Goal: Task Accomplishment & Management: Complete application form

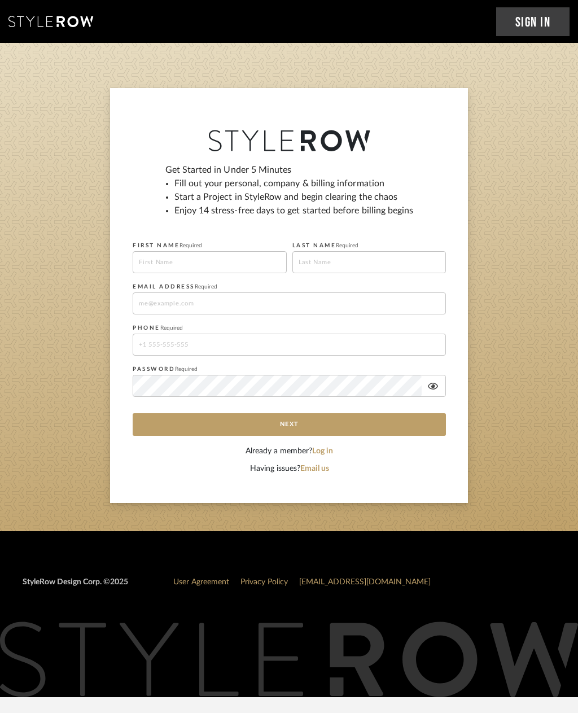
click at [227, 260] on input at bounding box center [210, 262] width 154 height 22
click at [355, 266] on input at bounding box center [370, 262] width 154 height 22
type input "Luis Enrique"
type input "Hill"
click at [166, 314] on input at bounding box center [290, 304] width 314 height 22
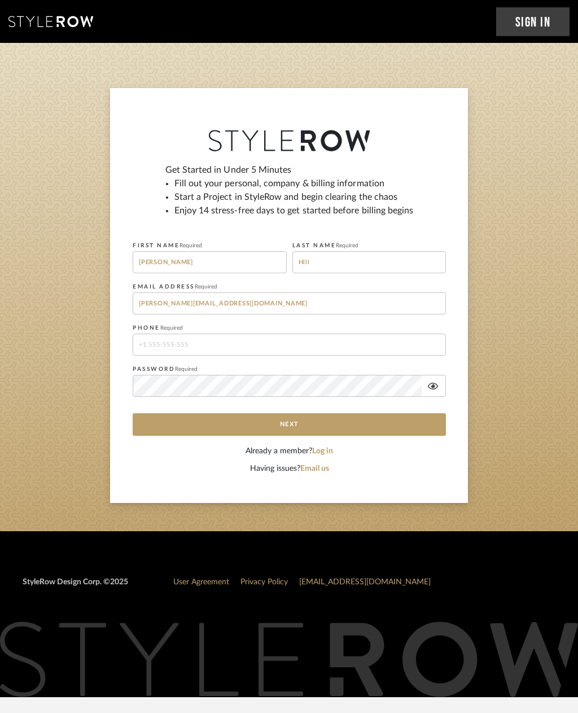
type input "Luis.ramirezdesign@yahoo.com"
click at [290, 348] on input "tel" at bounding box center [290, 345] width 314 height 22
type input "9"
click at [234, 346] on input "178261545" at bounding box center [290, 345] width 314 height 22
type input "1"
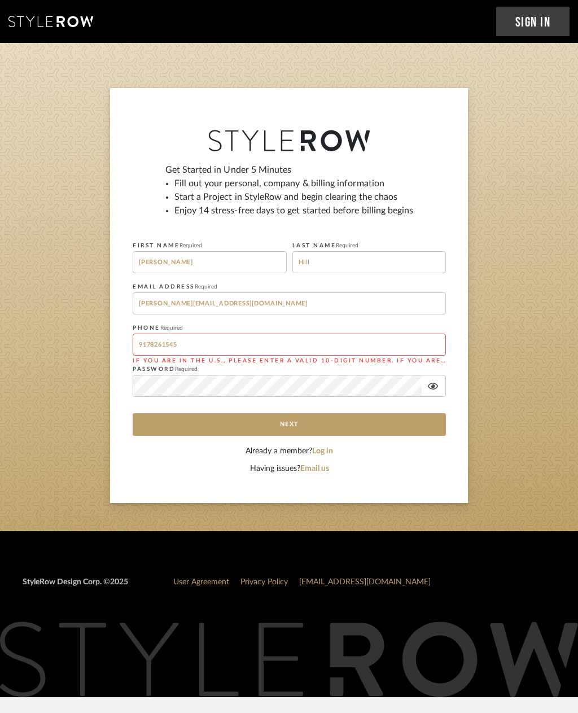
type input "9178261545"
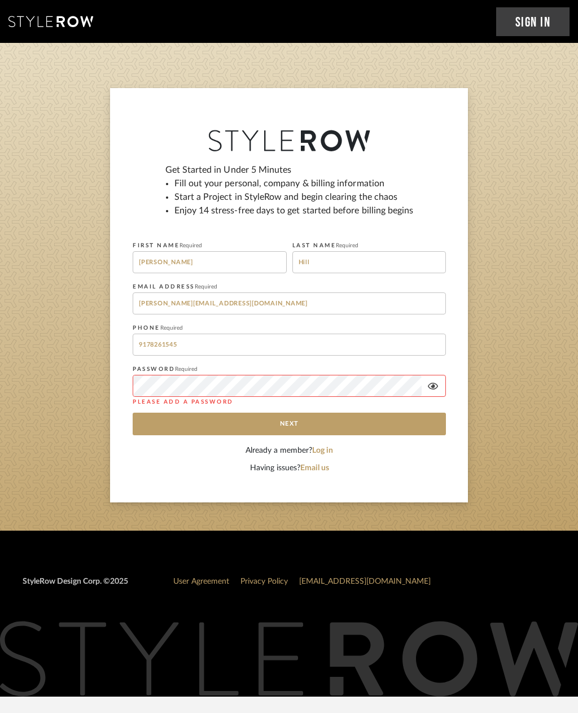
click at [356, 428] on button "Next" at bounding box center [290, 424] width 314 height 23
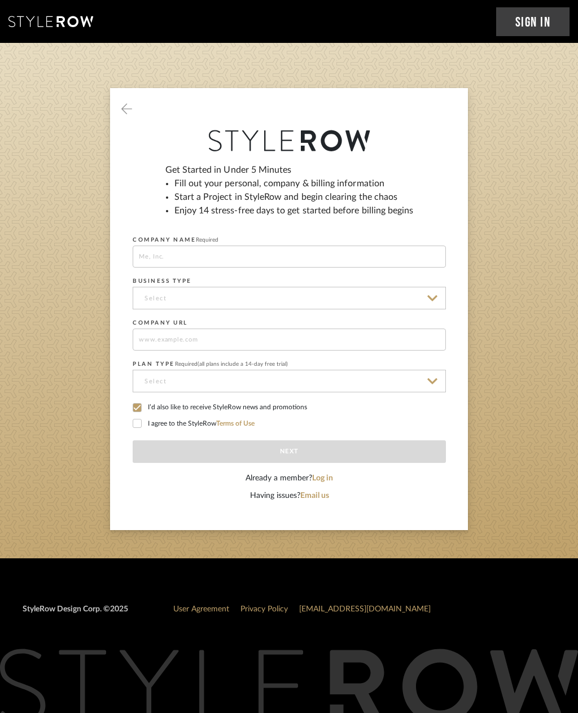
click at [271, 259] on input at bounding box center [290, 257] width 314 height 22
click at [270, 302] on input at bounding box center [290, 298] width 314 height 23
type input "[PERSON_NAME] Design"
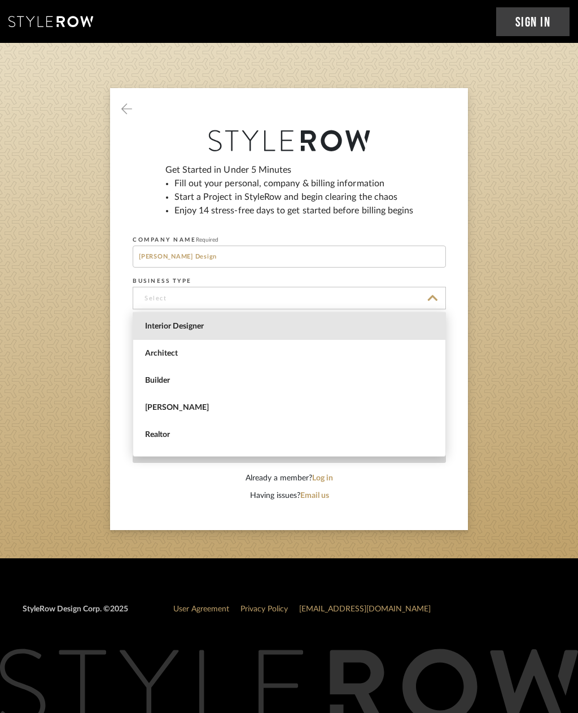
click at [241, 333] on span "Interior Designer" at bounding box center [289, 326] width 312 height 27
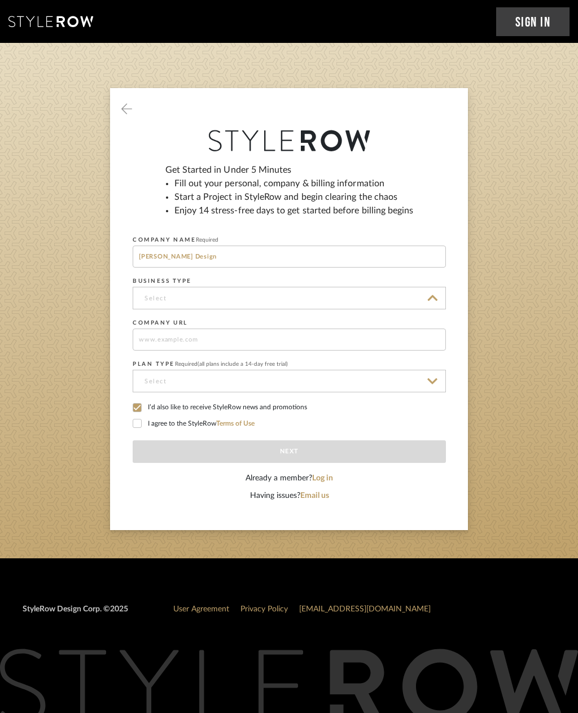
type input "Interior Designer"
click at [317, 340] on input at bounding box center [290, 340] width 314 height 22
click at [308, 378] on input at bounding box center [290, 381] width 314 height 23
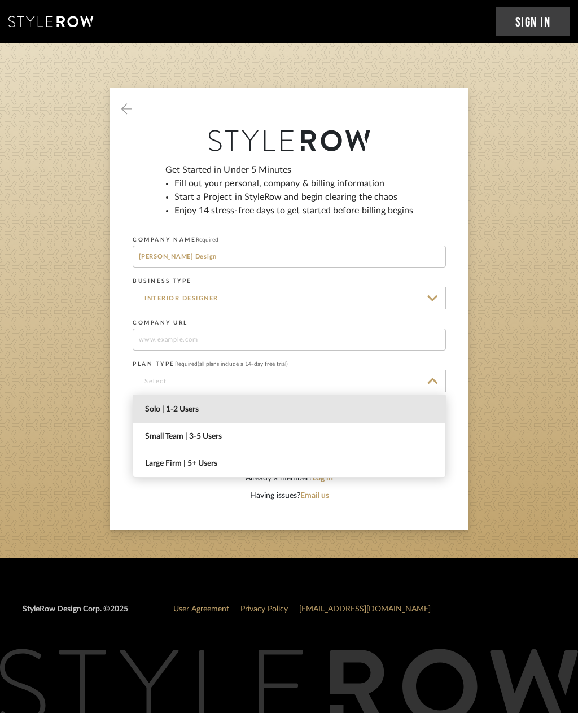
click at [259, 412] on span "Solo | 1-2 Users" at bounding box center [290, 410] width 291 height 10
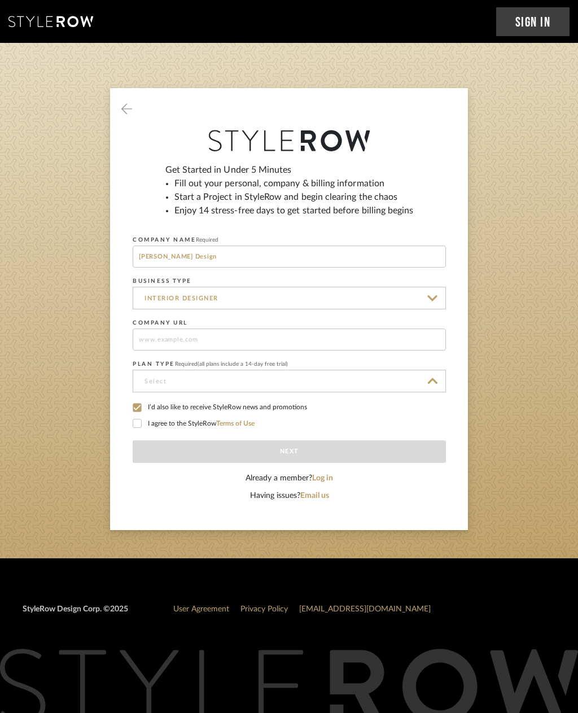
type input "Solo | 1-2 Users"
click at [141, 427] on icon at bounding box center [137, 424] width 8 height 8
checkbox input "true"
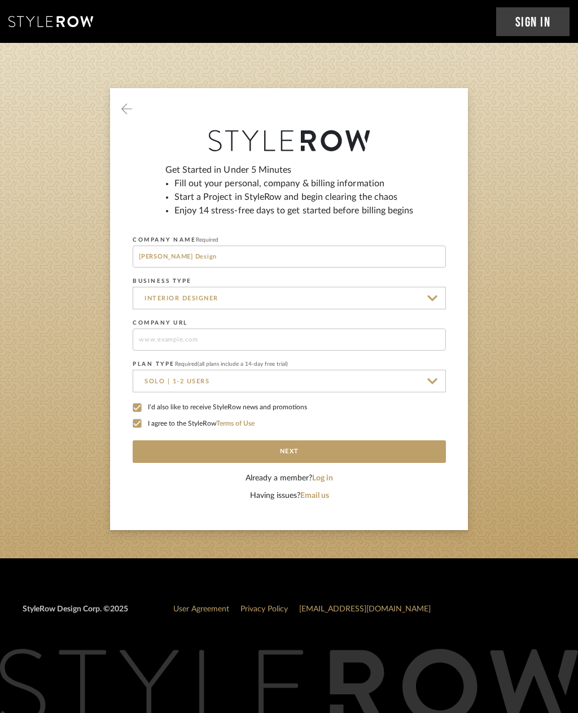
click at [356, 452] on button "Next" at bounding box center [290, 452] width 314 height 23
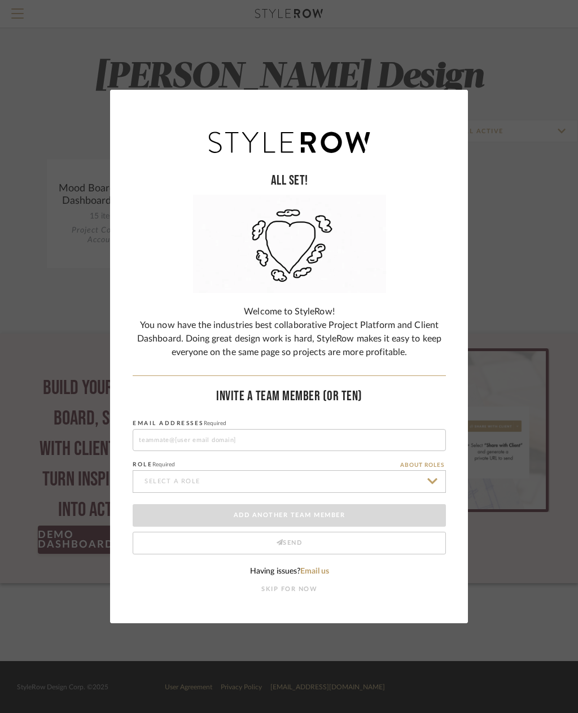
click at [302, 592] on button "SKIP FOR NOW" at bounding box center [290, 590] width 56 height 10
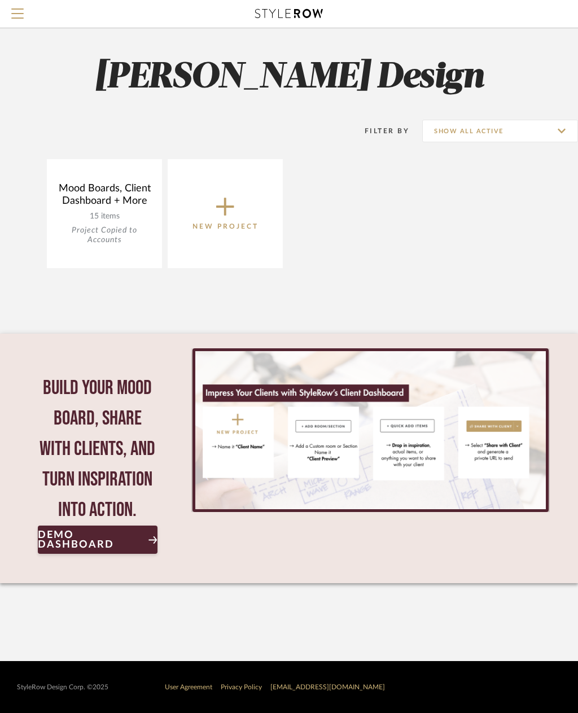
click at [237, 213] on span "New Project" at bounding box center [226, 213] width 66 height 37
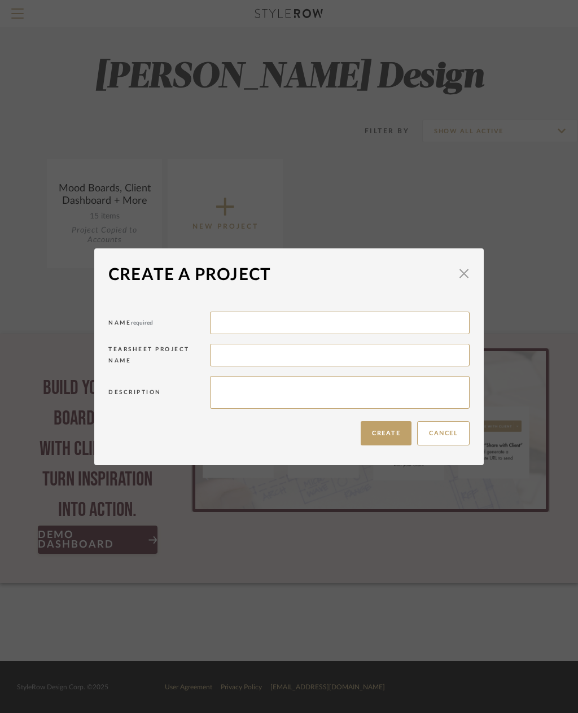
click at [304, 321] on input at bounding box center [340, 323] width 260 height 23
click at [325, 351] on input at bounding box center [340, 355] width 260 height 23
type input "[PERSON_NAME]"
click at [382, 429] on button "Create" at bounding box center [386, 433] width 51 height 24
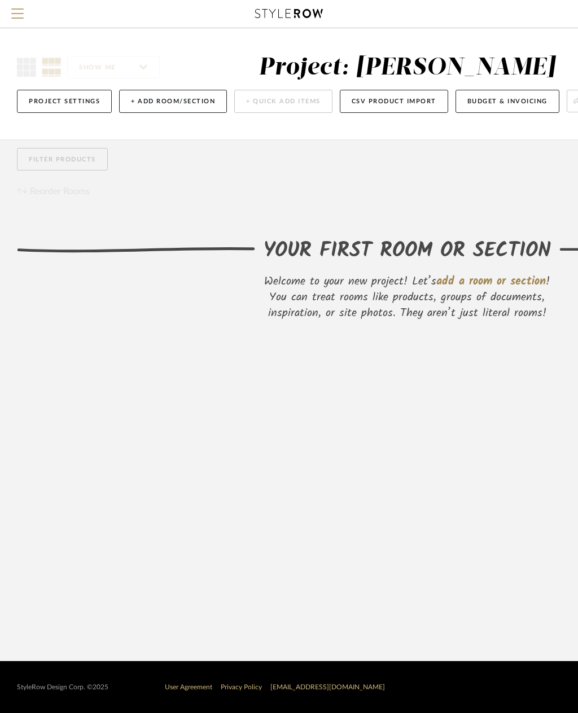
click at [368, 98] on button "CSV Product Import" at bounding box center [394, 101] width 108 height 23
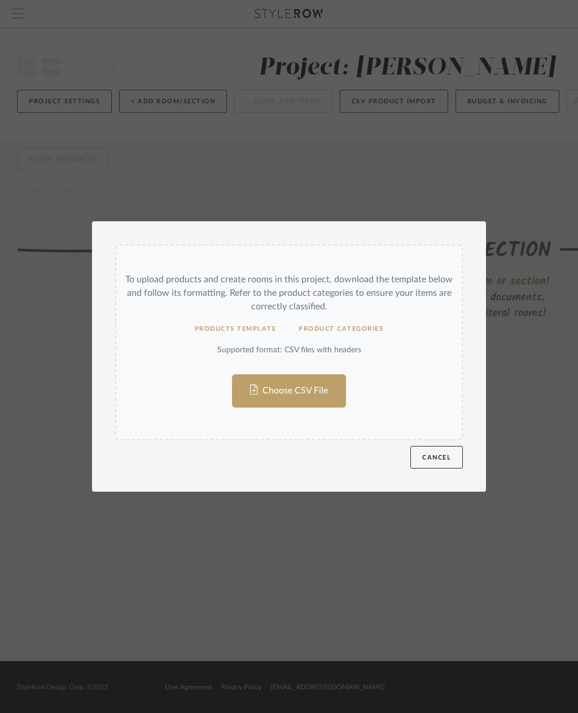
click at [320, 394] on input "Choose CSV File" at bounding box center [289, 343] width 346 height 194
click at [538, 437] on div "To upload products and create rooms in this project, download the template belo…" at bounding box center [289, 356] width 578 height 713
click at [460, 177] on div "To upload products and create rooms in this project, download the template belo…" at bounding box center [289, 356] width 578 height 713
click at [449, 456] on button "Cancel" at bounding box center [437, 457] width 53 height 23
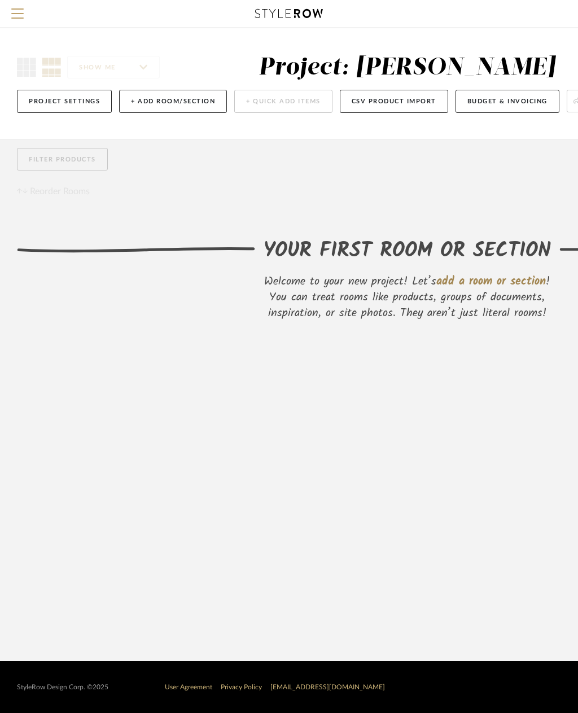
click at [412, 105] on button "CSV Product Import" at bounding box center [394, 101] width 108 height 23
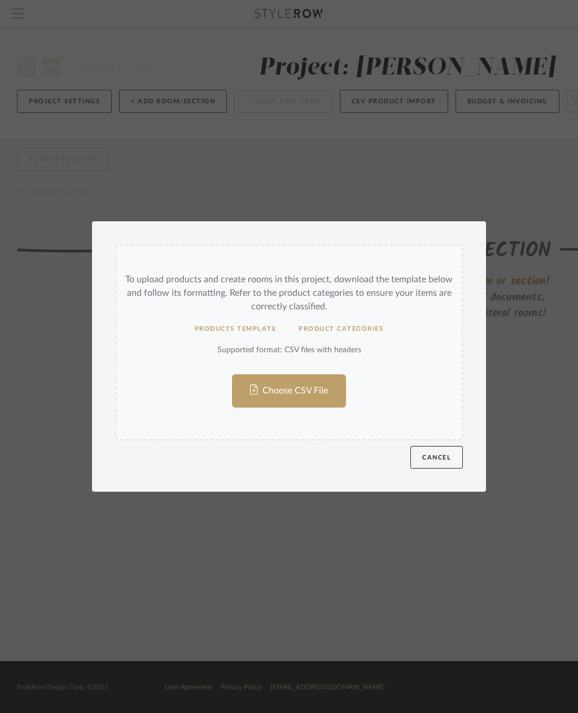
click at [321, 391] on input "Choose CSV File" at bounding box center [289, 343] width 346 height 194
click at [439, 466] on button "Cancel" at bounding box center [437, 457] width 53 height 23
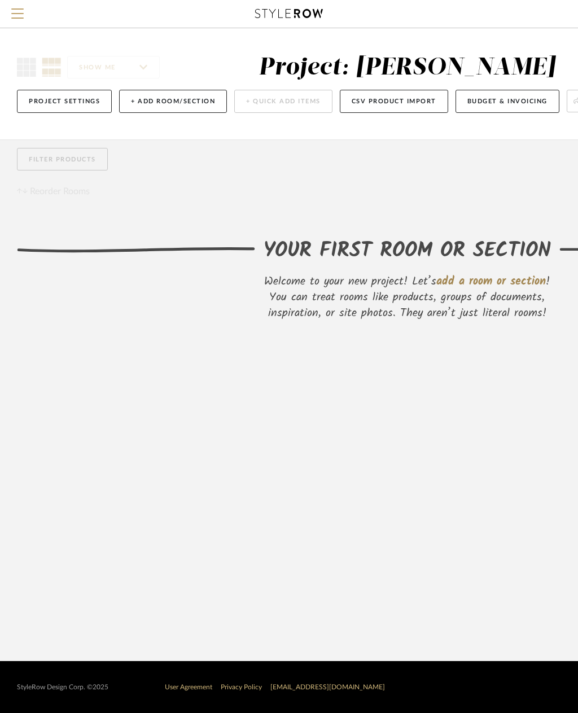
click at [528, 107] on button "Budget & Invoicing" at bounding box center [508, 101] width 104 height 23
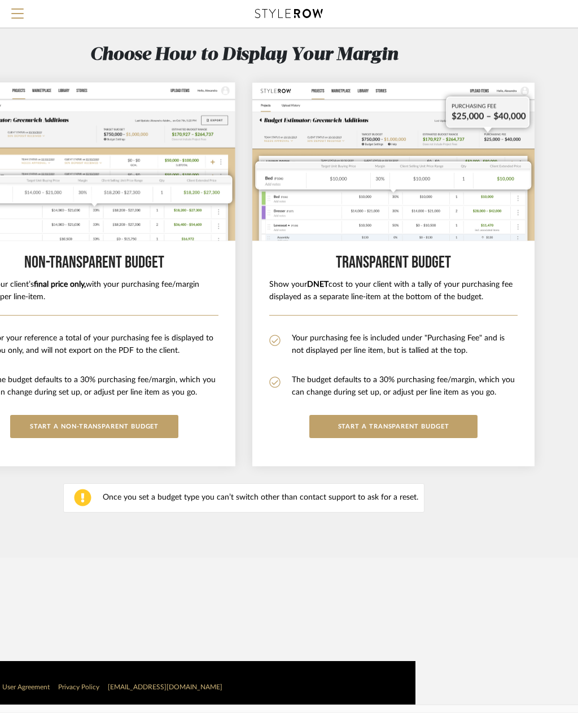
scroll to position [0, 162]
click at [457, 421] on button "START a Transparent budget" at bounding box center [394, 426] width 168 height 23
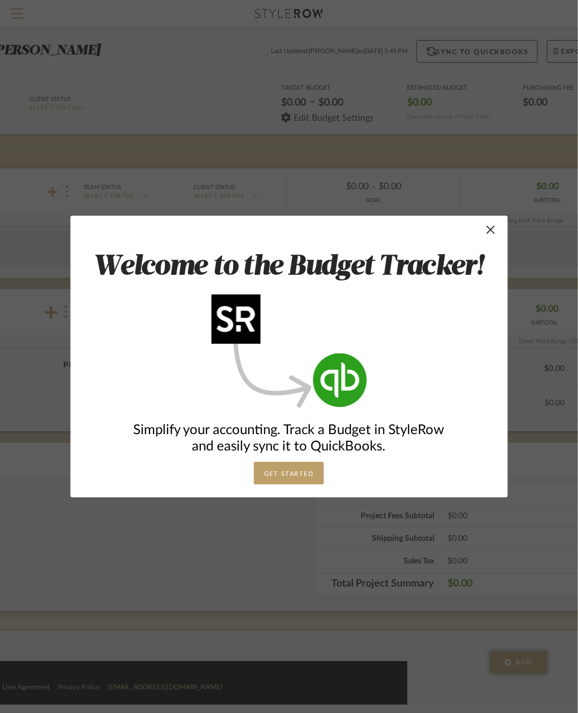
scroll to position [0, 0]
click at [309, 475] on button "GET STARTED" at bounding box center [289, 473] width 70 height 23
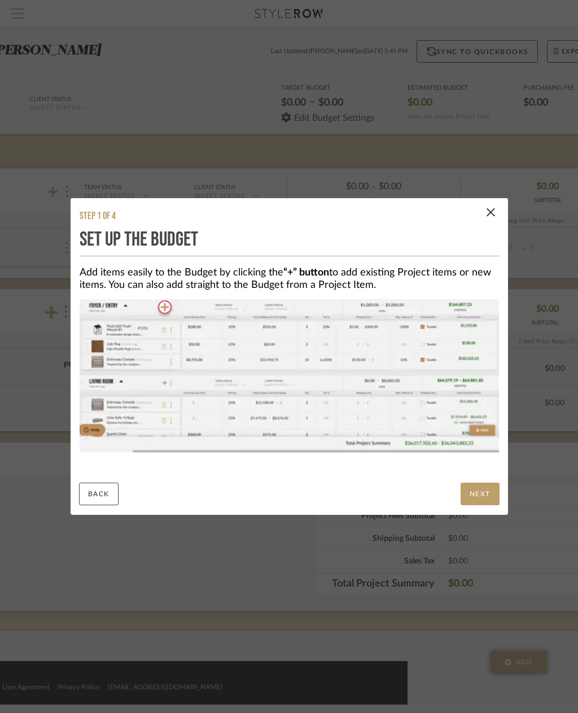
click at [477, 494] on button "NEXT" at bounding box center [480, 494] width 39 height 23
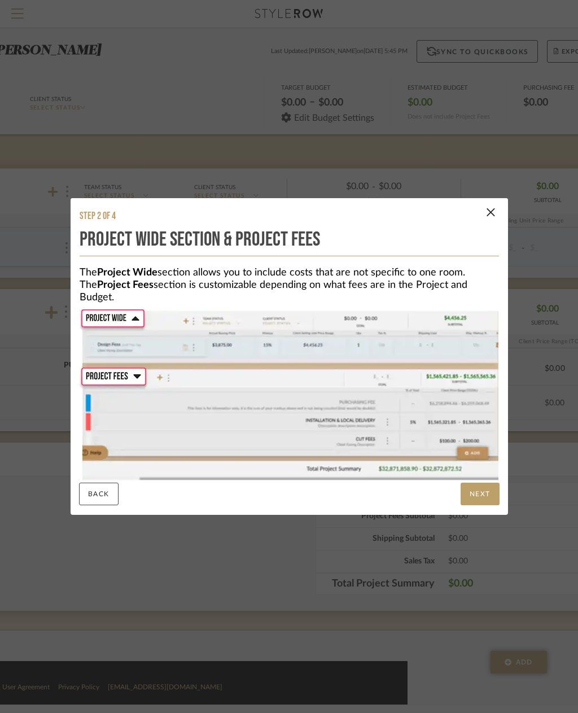
click at [485, 208] on span "button" at bounding box center [491, 212] width 23 height 23
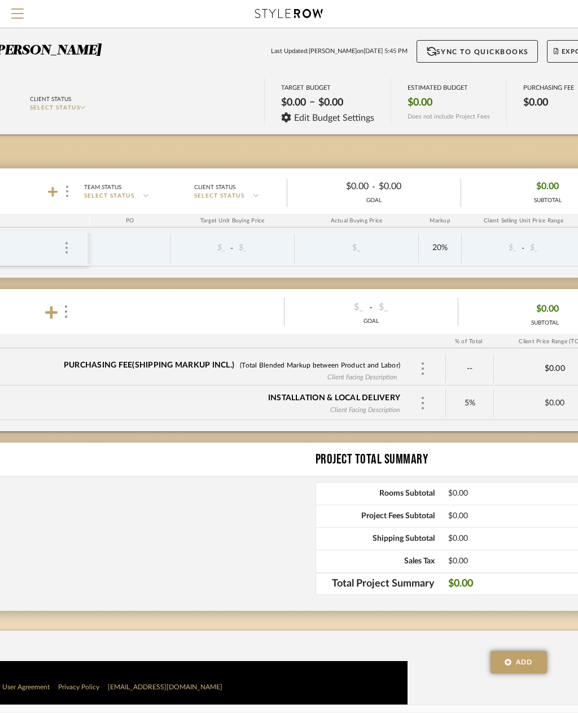
scroll to position [0, 163]
click at [56, 190] on icon at bounding box center [53, 191] width 10 height 11
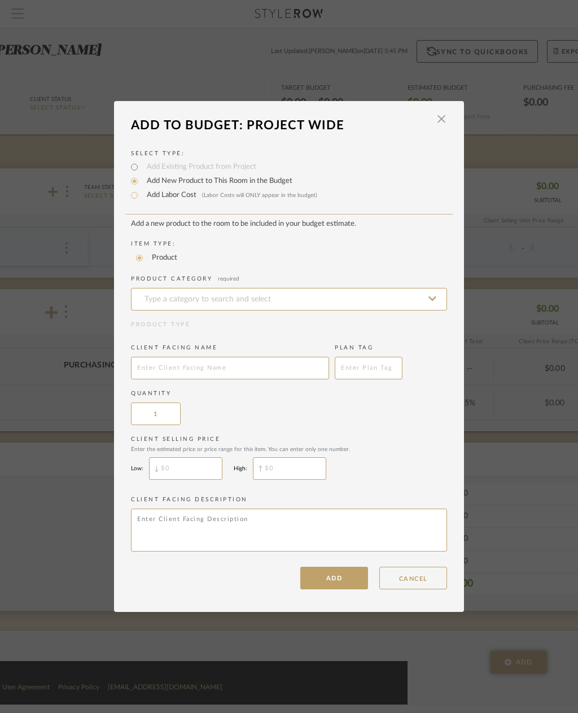
scroll to position [0, 0]
click at [400, 296] on input at bounding box center [289, 299] width 316 height 23
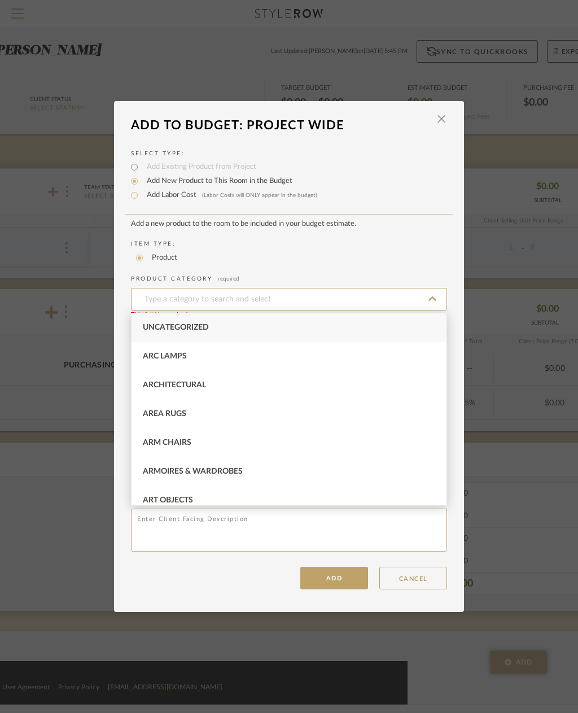
click at [434, 297] on icon at bounding box center [433, 298] width 8 height 9
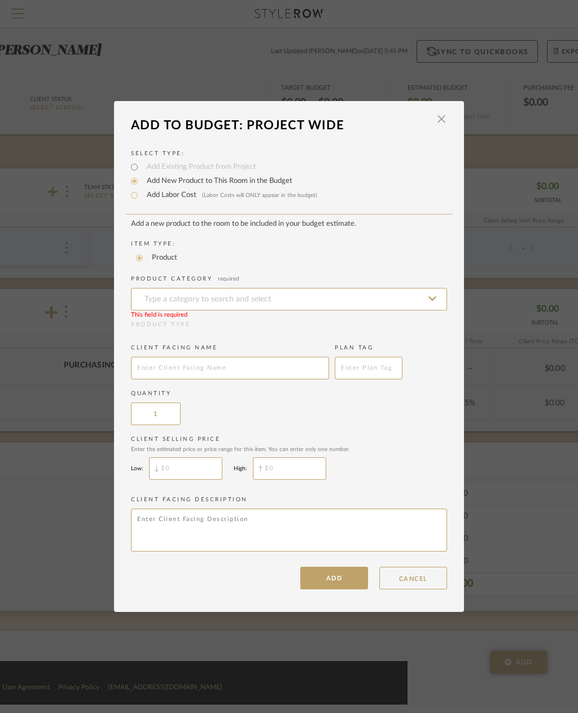
click at [437, 117] on span "button" at bounding box center [441, 119] width 23 height 23
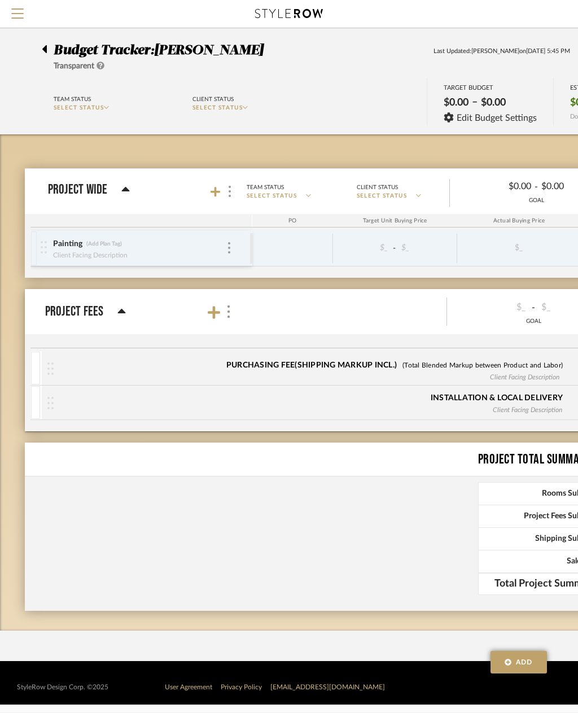
scroll to position [0, 163]
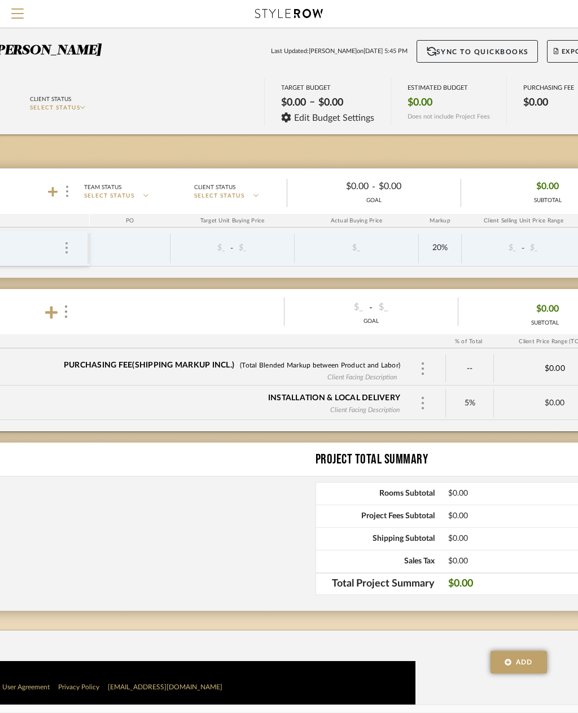
click at [10, 20] on button "Menu" at bounding box center [17, 14] width 35 height 28
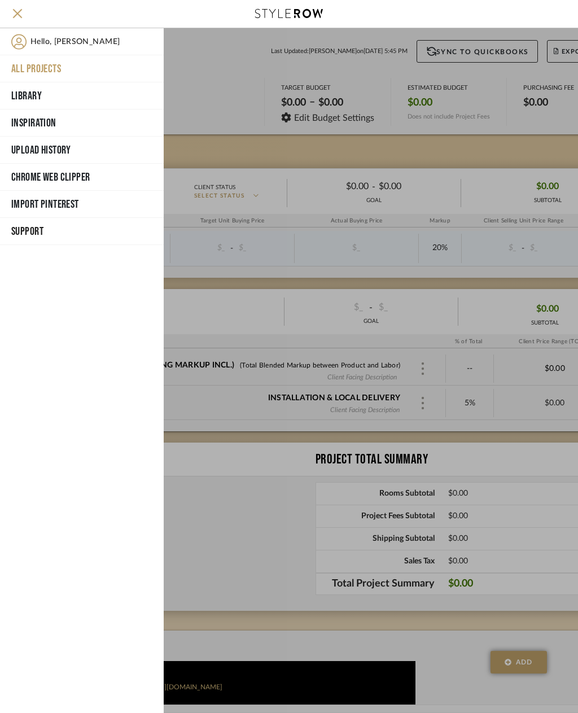
click at [68, 176] on button "Chrome Web Clipper" at bounding box center [82, 177] width 164 height 27
